Goal: Transaction & Acquisition: Purchase product/service

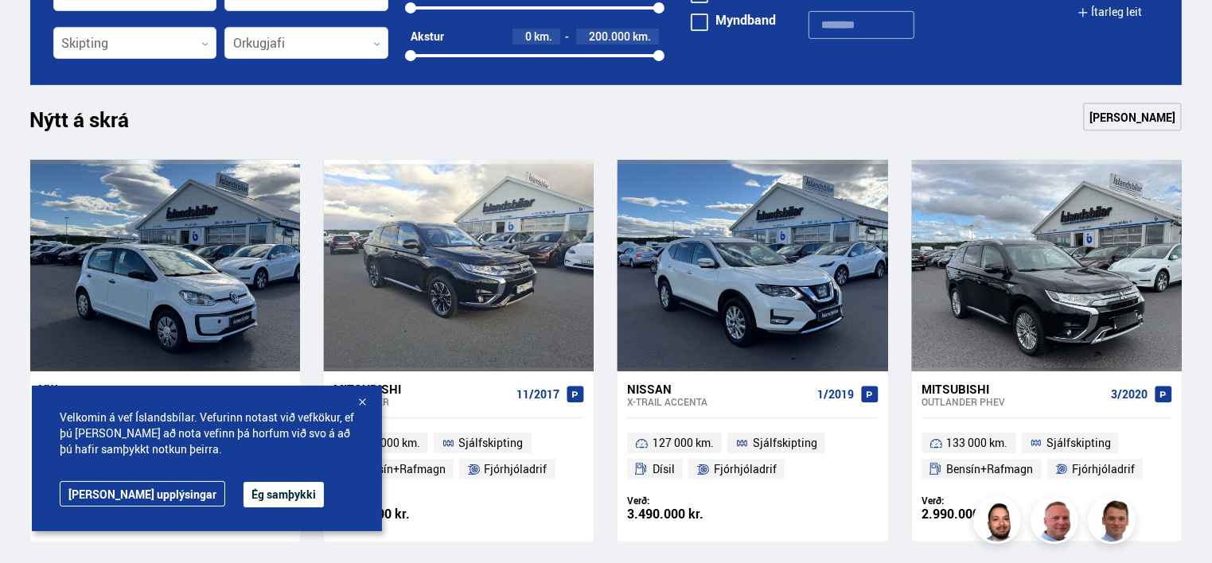
click at [361, 399] on div at bounding box center [362, 404] width 16 height 16
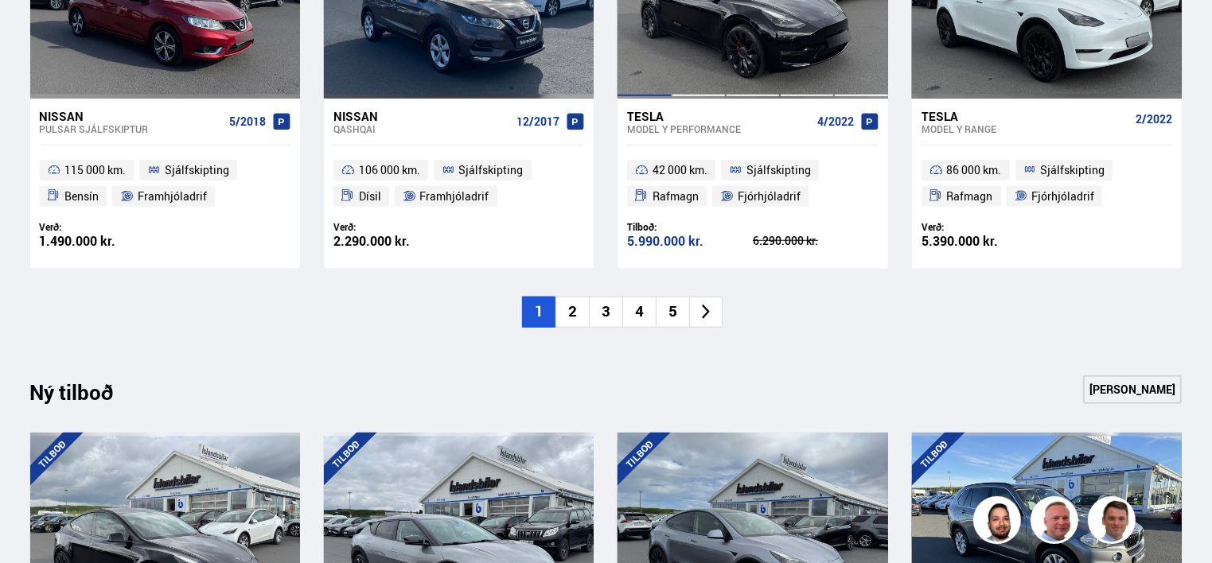
scroll to position [1353, 0]
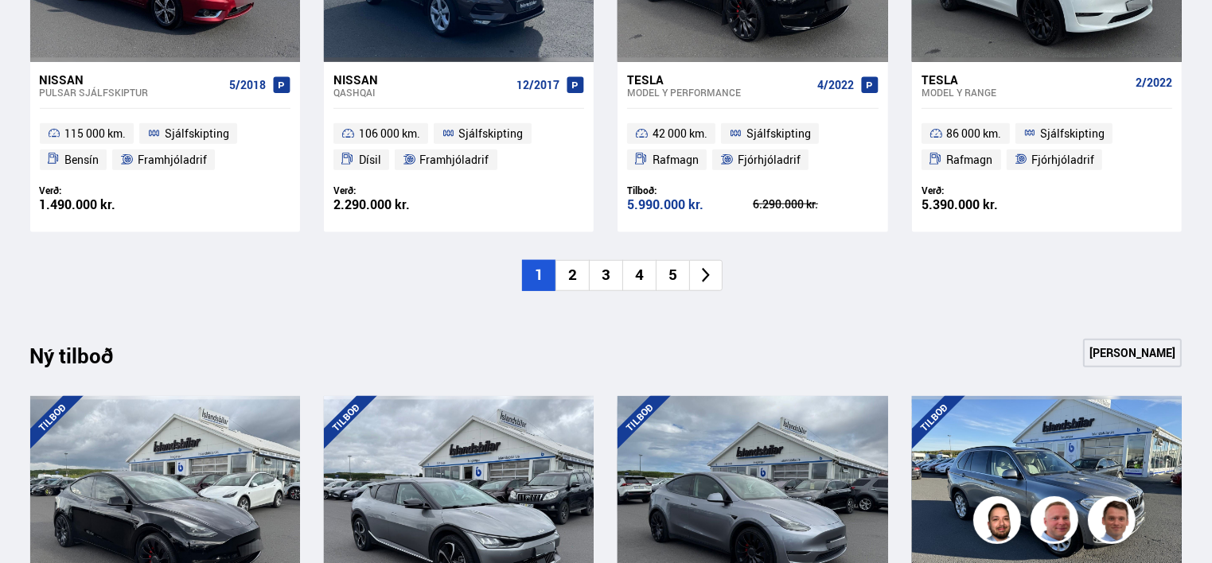
click at [570, 278] on li "2" at bounding box center [571, 275] width 33 height 31
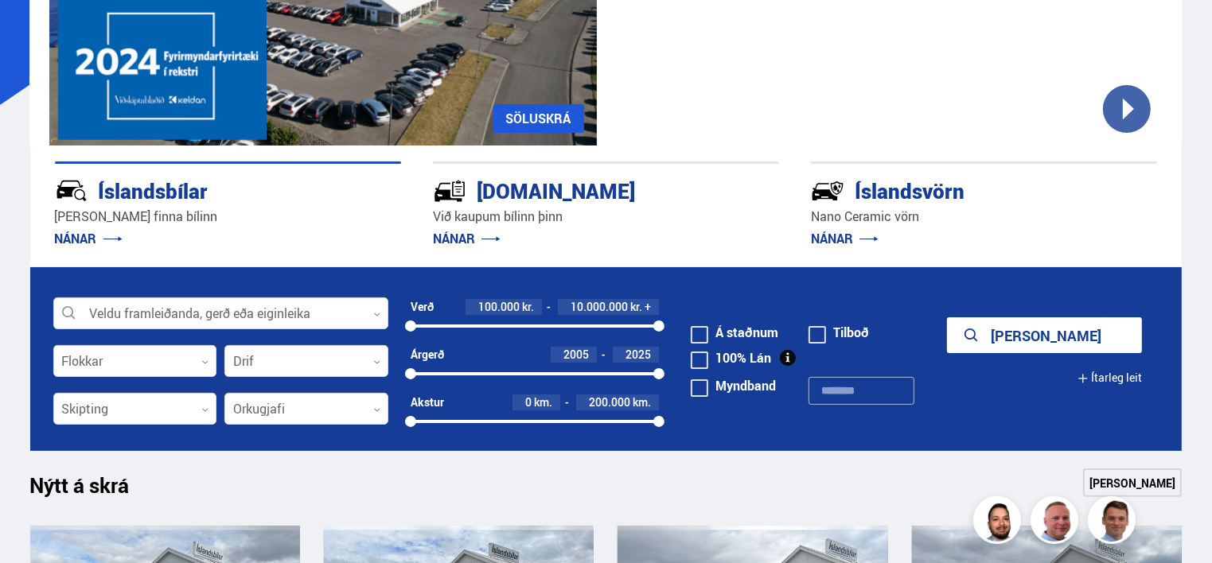
scroll to position [239, 0]
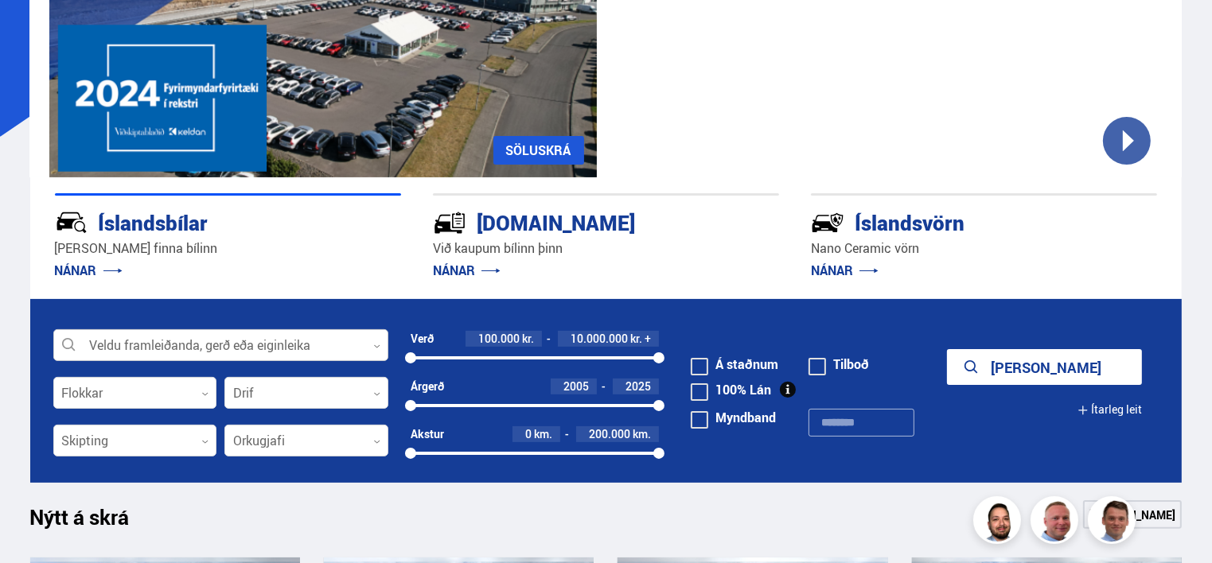
click at [375, 350] on div at bounding box center [220, 346] width 335 height 32
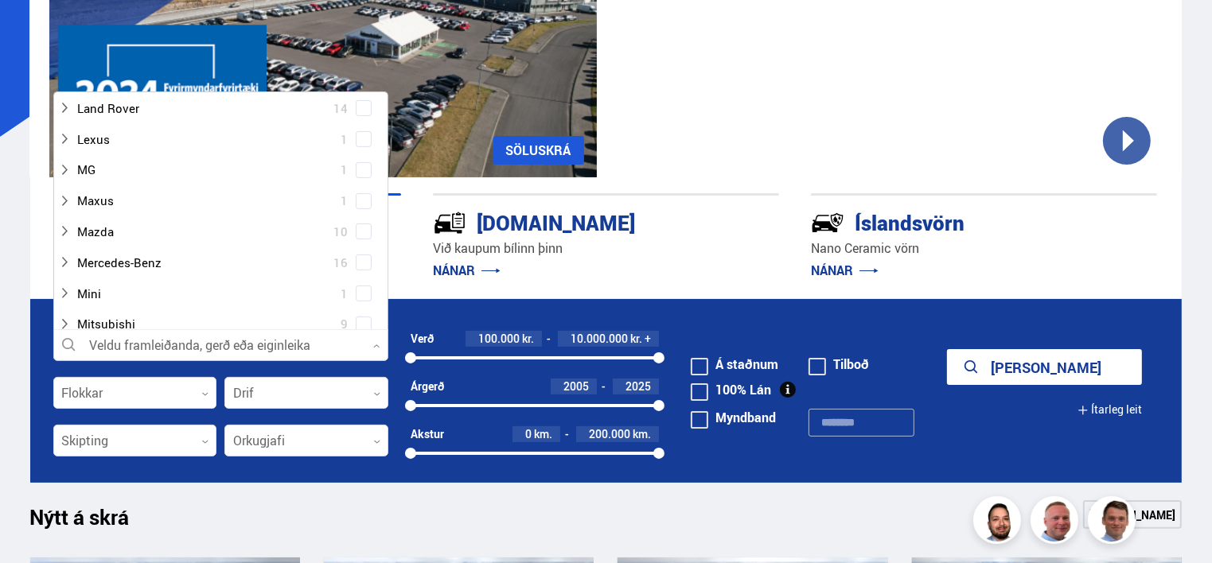
scroll to position [557, 0]
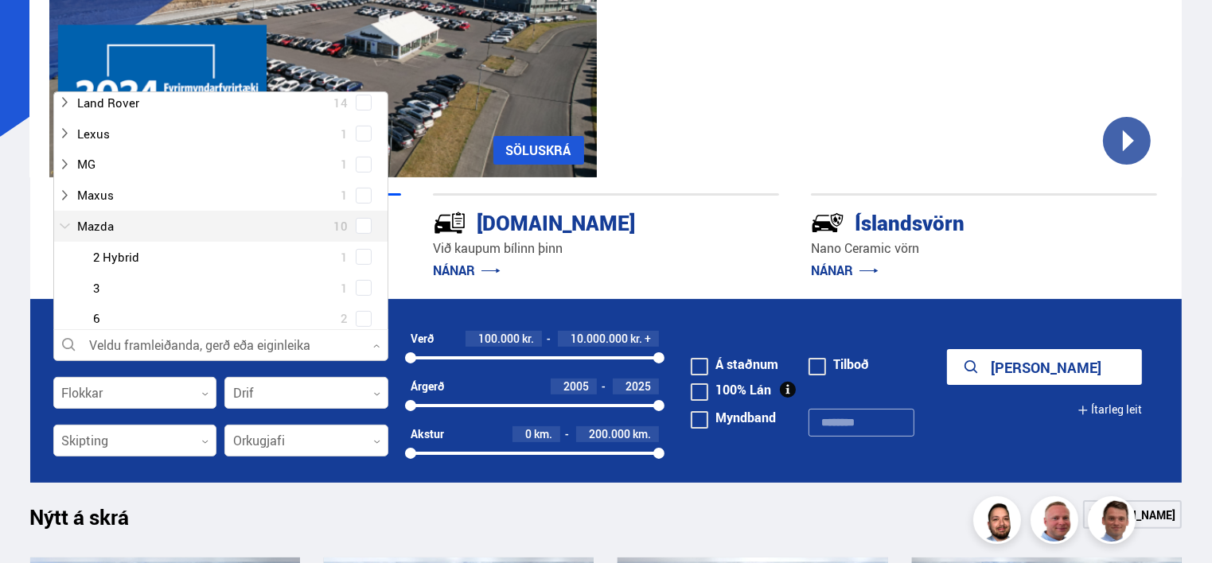
click at [118, 221] on div at bounding box center [205, 226] width 294 height 23
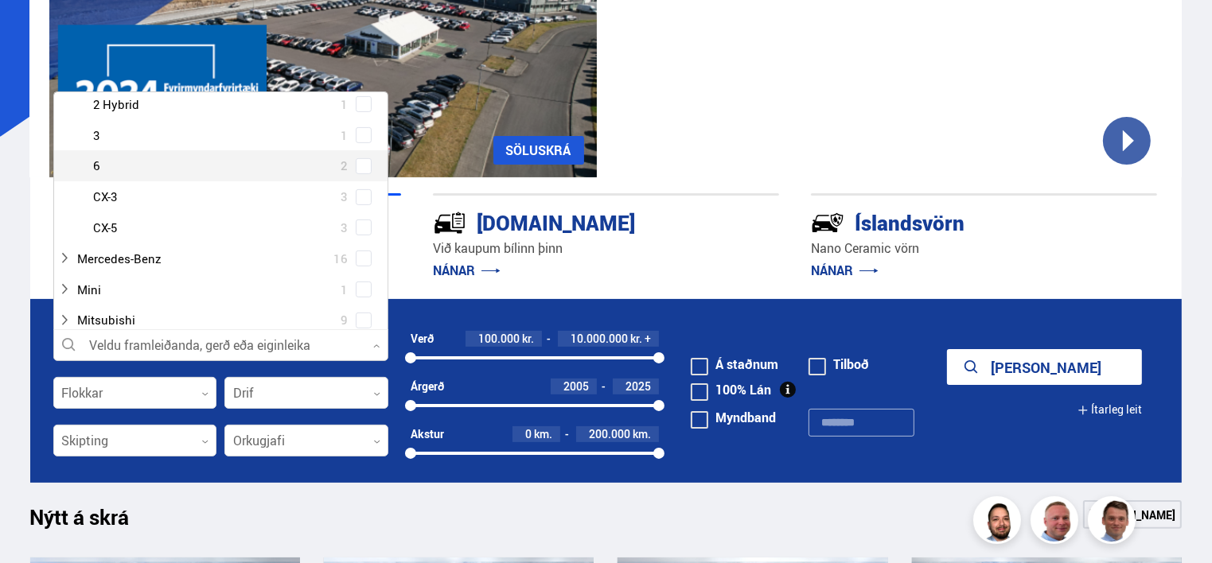
scroll to position [716, 0]
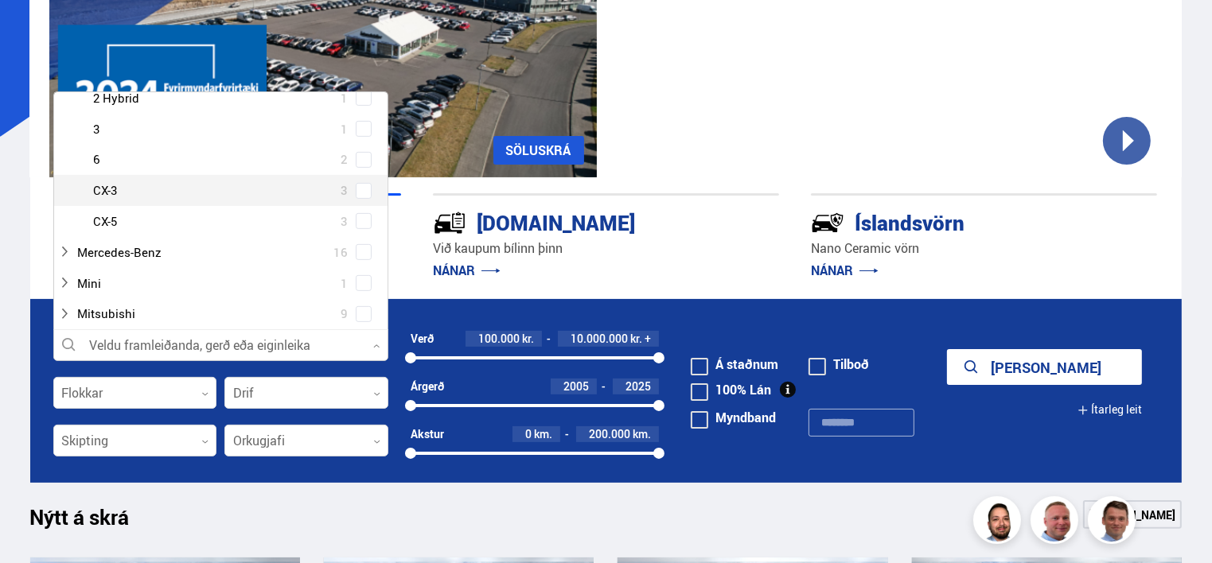
click at [134, 195] on div at bounding box center [237, 190] width 294 height 23
click at [111, 199] on div at bounding box center [237, 190] width 294 height 23
click at [109, 192] on div at bounding box center [237, 190] width 294 height 23
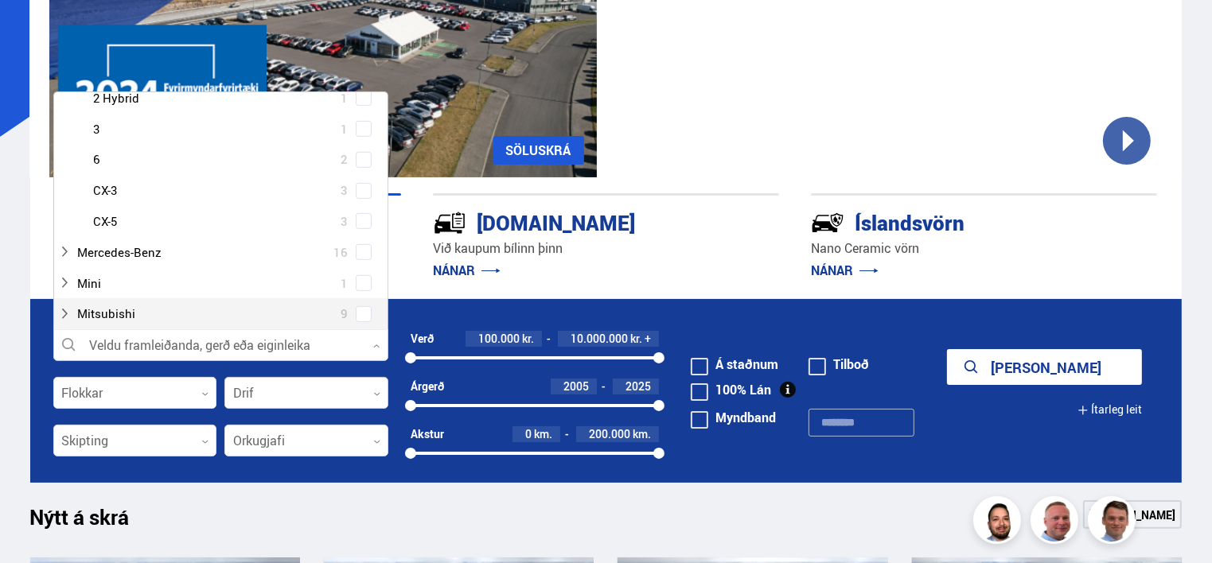
click at [379, 392] on icon at bounding box center [376, 394] width 7 height 7
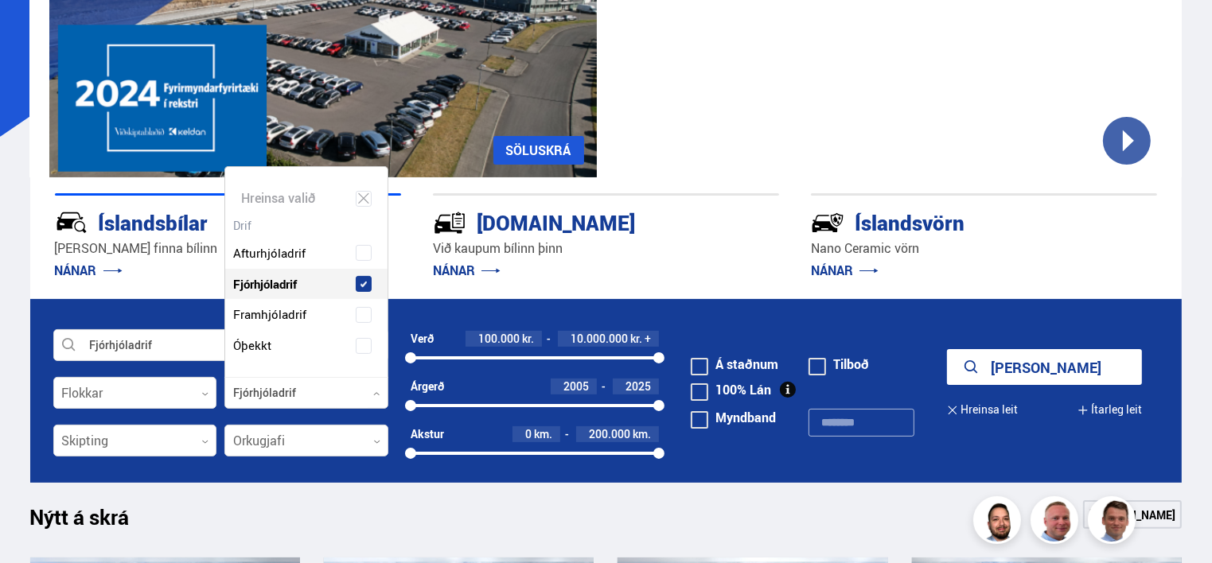
scroll to position [209, 162]
click at [261, 286] on span "Fjórhjóladrif" at bounding box center [265, 284] width 64 height 23
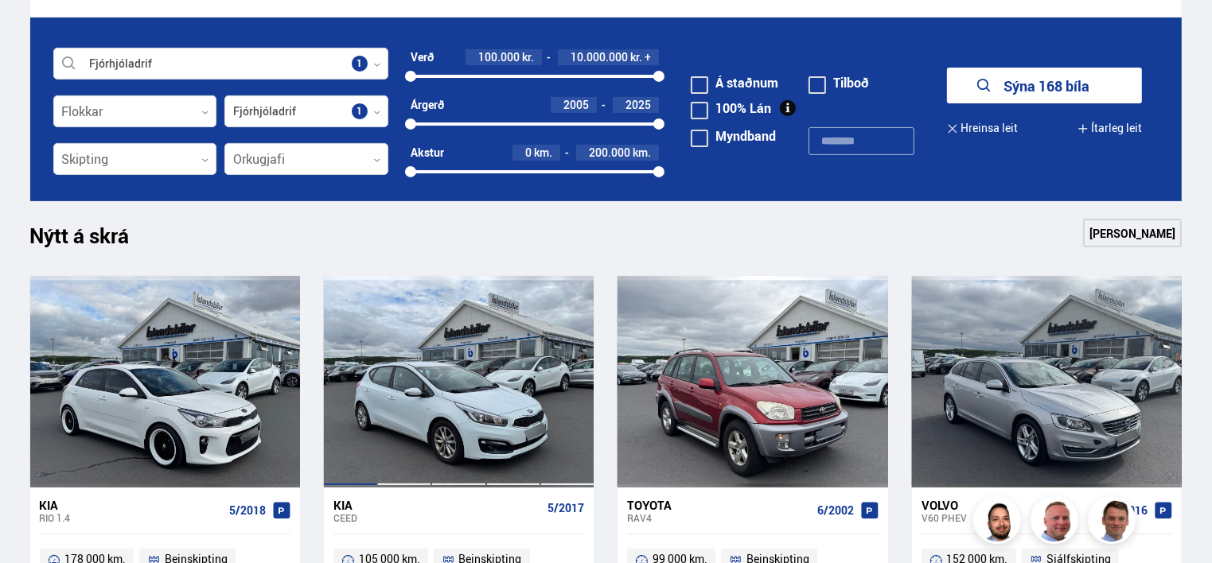
scroll to position [477, 0]
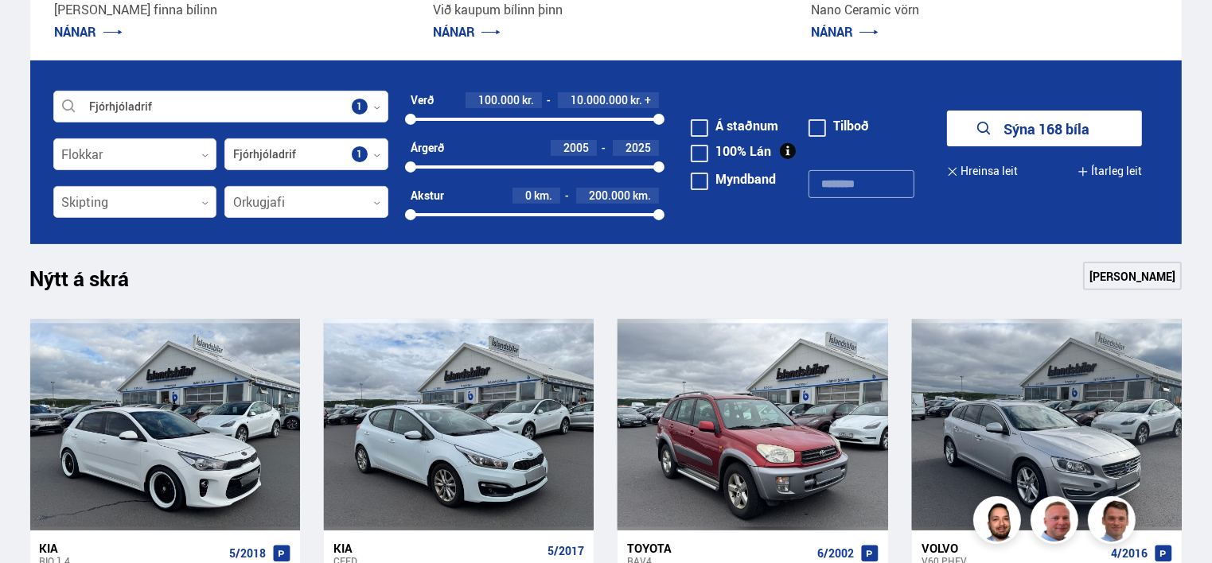
click at [203, 205] on icon at bounding box center [204, 203] width 7 height 7
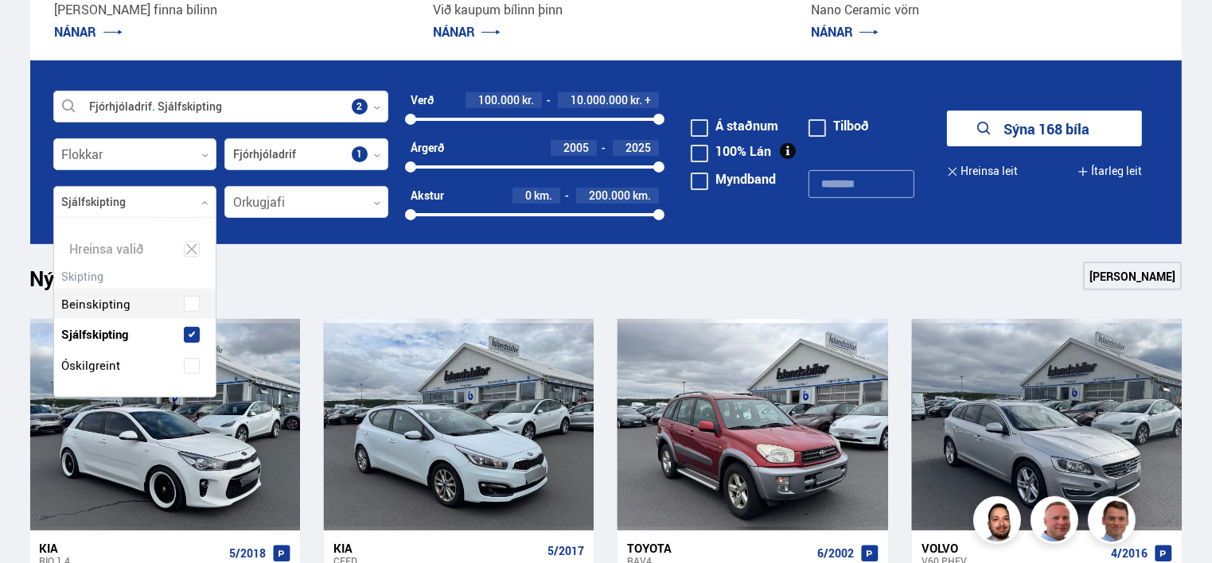
scroll to position [178, 162]
click at [121, 304] on div "Beinskipting Sjálfskipting Óskilgreint" at bounding box center [135, 323] width 162 height 116
click at [372, 108] on div at bounding box center [220, 108] width 335 height 32
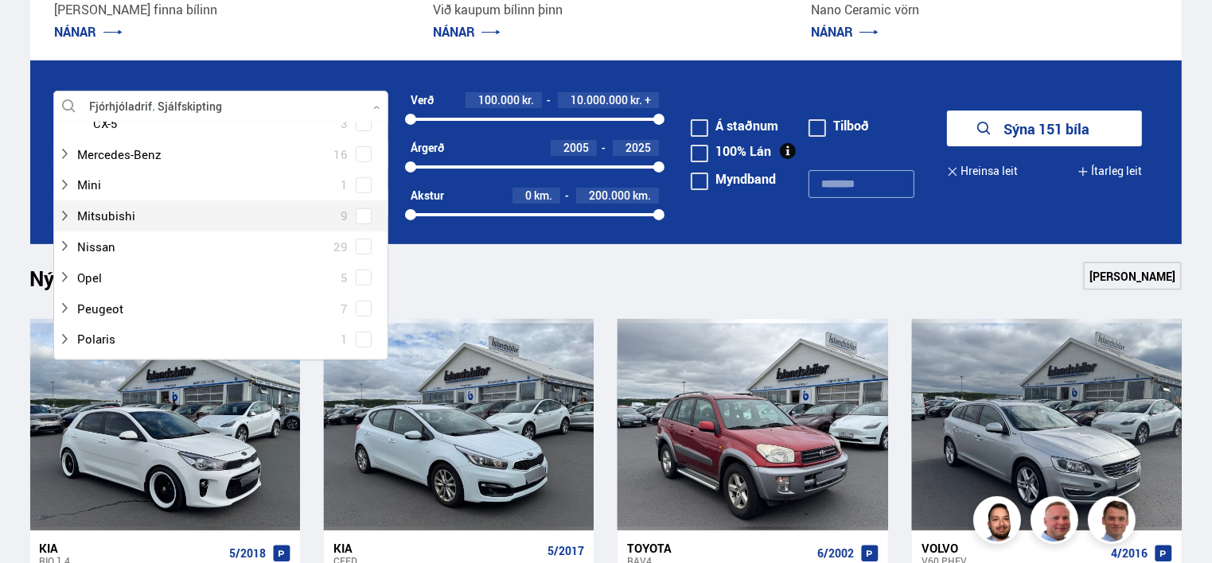
scroll to position [796, 0]
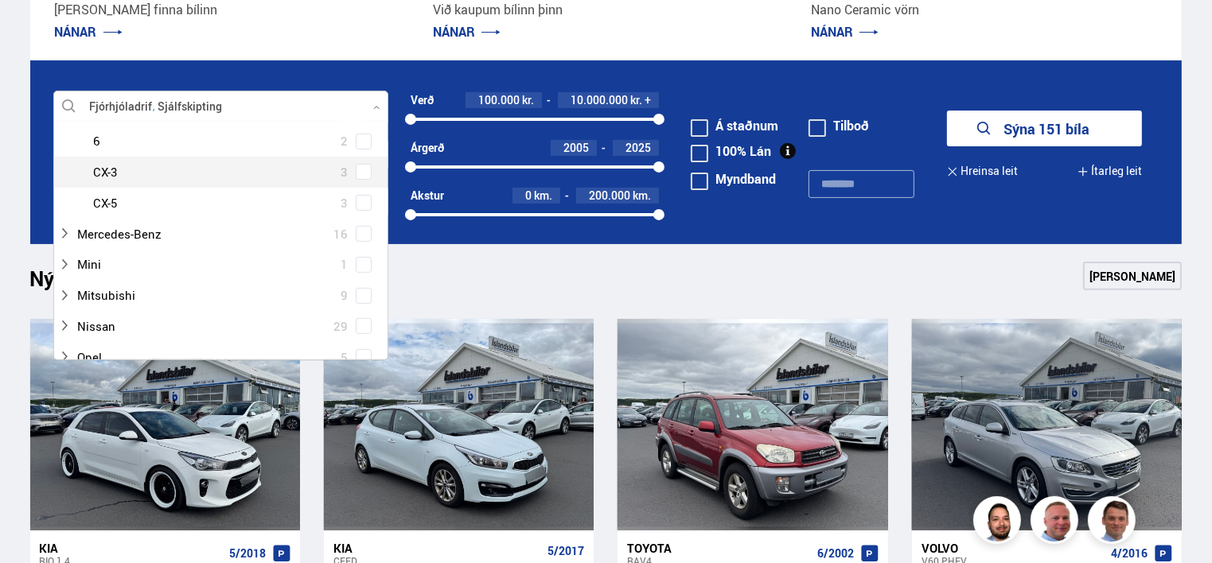
click at [282, 173] on div at bounding box center [237, 172] width 294 height 23
click at [360, 169] on span at bounding box center [363, 172] width 6 height 6
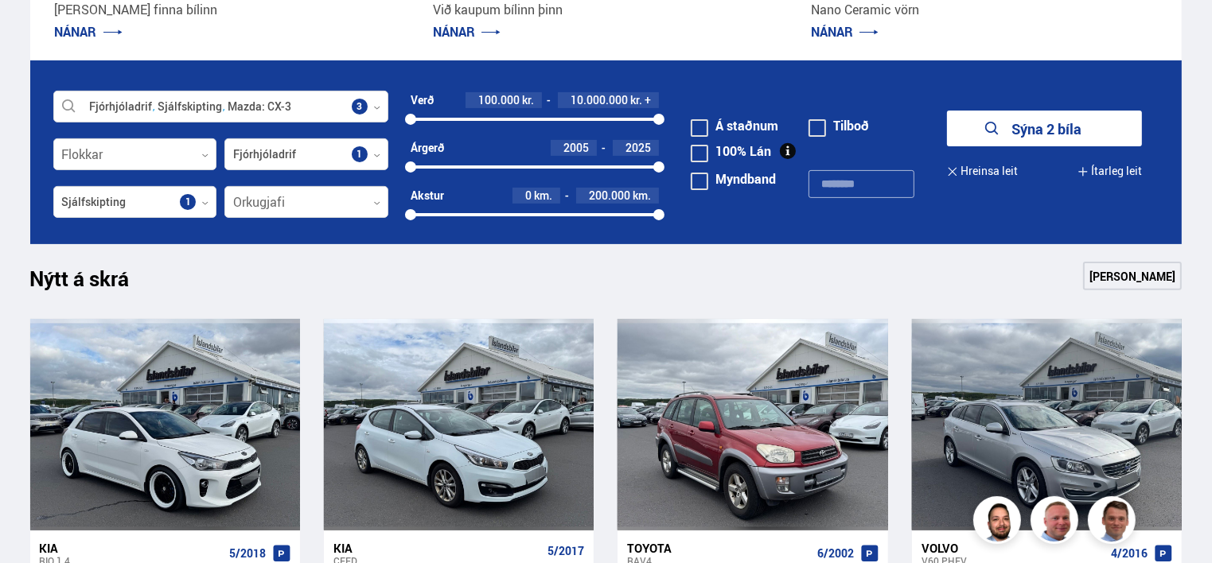
drag, startPoint x: 465, startPoint y: 232, endPoint x: 596, endPoint y: 234, distance: 131.3
click at [465, 232] on form "Fjórhjóladrif Sjálfskipting Mazda CX-3 Veldu framleiðanda, gerð eða eiginleika …" at bounding box center [606, 152] width 1152 height 184
click at [1116, 162] on button "Ítarleg leit" at bounding box center [1110, 172] width 64 height 36
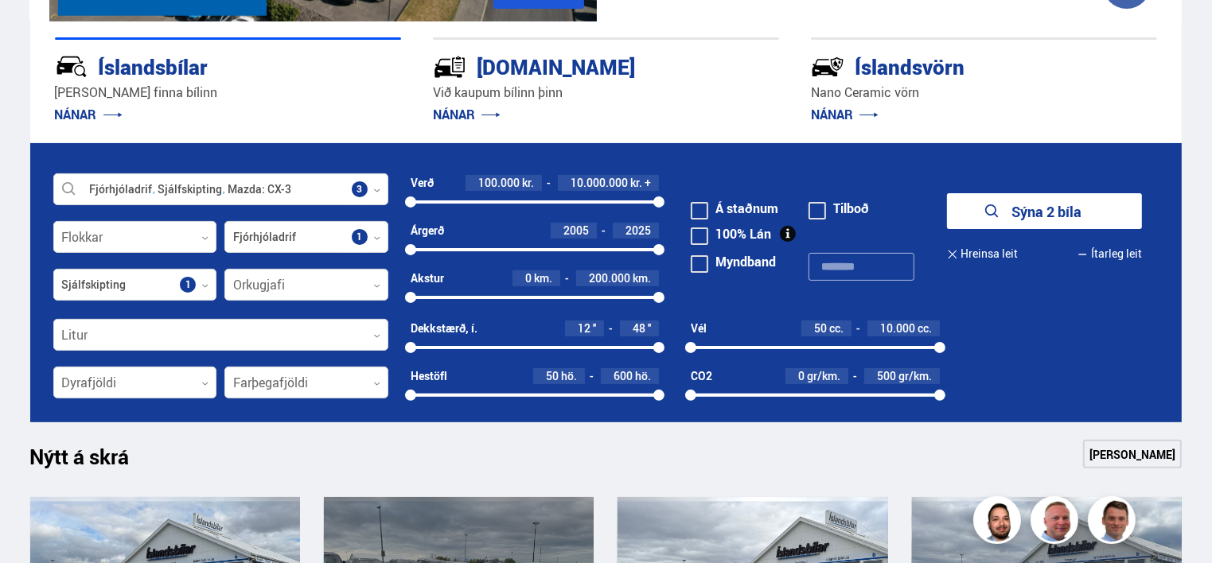
scroll to position [318, 0]
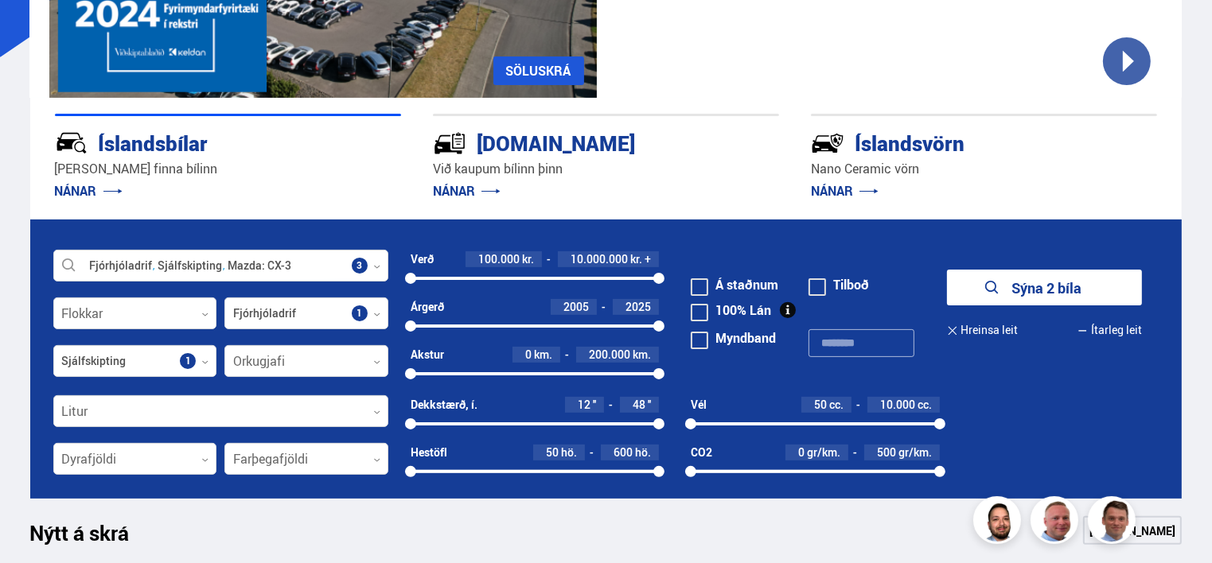
click at [1038, 286] on button "Sýna 2 bíla" at bounding box center [1044, 288] width 195 height 36
